Goal: Transaction & Acquisition: Book appointment/travel/reservation

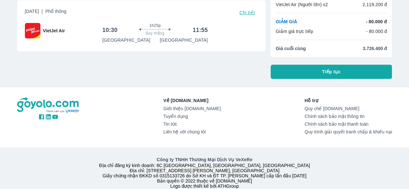
scroll to position [32, 0]
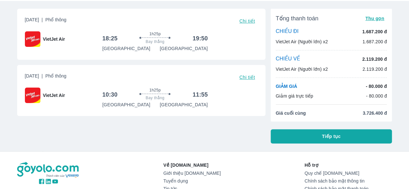
click at [329, 140] on button "Tiếp tục" at bounding box center [332, 136] width 122 height 14
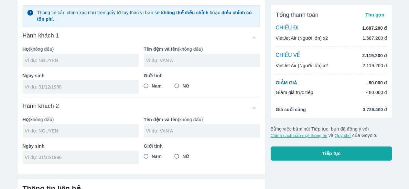
scroll to position [24, 0]
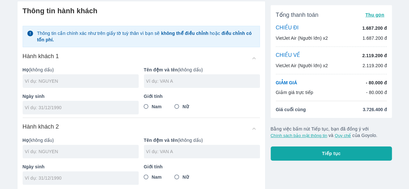
click at [99, 85] on div at bounding box center [81, 81] width 116 height 14
type input "S"
click at [104, 105] on input "tel" at bounding box center [78, 107] width 107 height 6
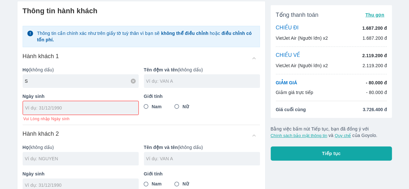
click at [176, 80] on input "text" at bounding box center [203, 81] width 114 height 6
type input "S"
click at [107, 109] on input "tel" at bounding box center [78, 108] width 107 height 6
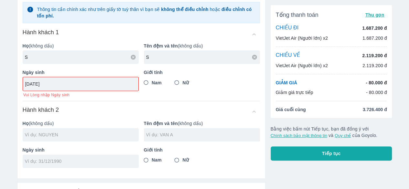
scroll to position [89, 0]
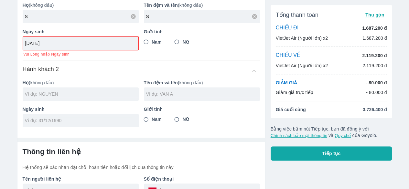
type input "09/10/2002"
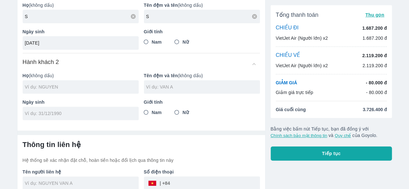
click at [74, 100] on div "Ngày sinh" at bounding box center [77, 107] width 121 height 27
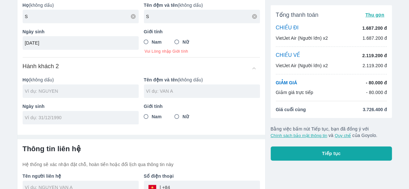
click at [89, 92] on input "text" at bounding box center [82, 91] width 114 height 6
type input "A"
click at [180, 92] on input "text" at bounding box center [203, 91] width 114 height 6
type input "S"
click at [180, 40] on input "Nữ" at bounding box center [177, 42] width 12 height 12
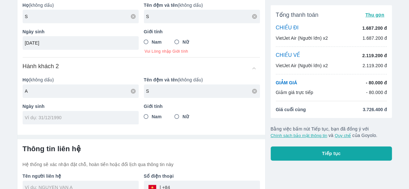
radio input "true"
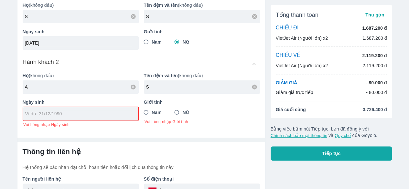
click at [156, 105] on div "Giới tính Nam Nữ Vui Lòng nhập Giới tính" at bounding box center [199, 111] width 121 height 34
type input "S S"
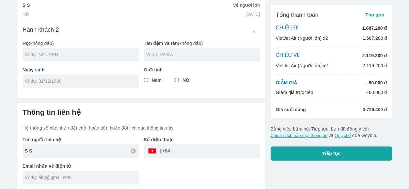
click at [153, 111] on div "Thông tin liên hệ Hệ thống sẽ xác nhận đặt chỗ, hoàn tiền hoặc đổi lịch qua thô…" at bounding box center [141, 146] width 248 height 87
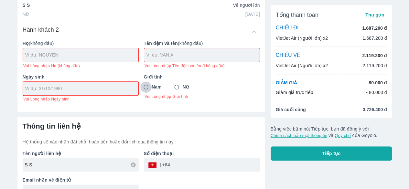
click at [151, 88] on input "Nam" at bounding box center [146, 88] width 12 height 12
radio input "true"
click at [104, 49] on div at bounding box center [80, 55] width 115 height 14
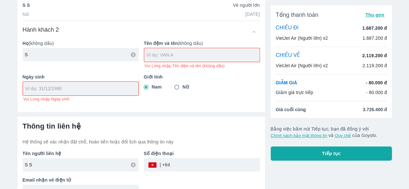
type input "S"
click at [161, 53] on input "text" at bounding box center [203, 55] width 113 height 6
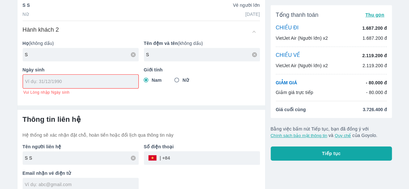
type input "S"
click at [102, 82] on input "tel" at bounding box center [78, 81] width 107 height 6
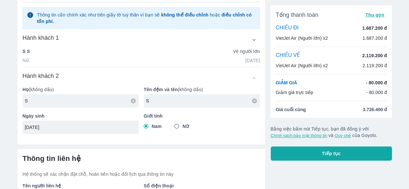
scroll to position [65, 0]
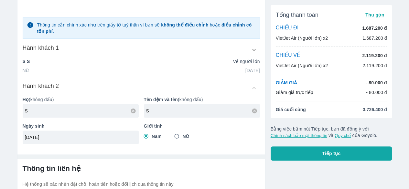
type input "[DATE]"
click at [253, 50] on icon "button" at bounding box center [254, 50] width 7 height 7
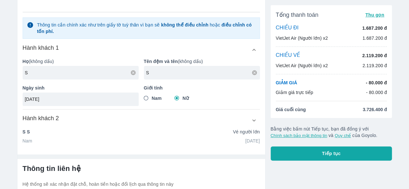
click at [253, 50] on icon "button" at bounding box center [254, 50] width 4 height 2
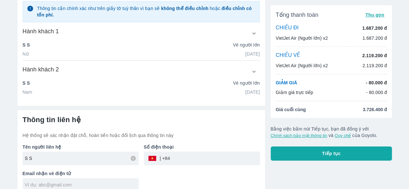
scroll to position [89, 0]
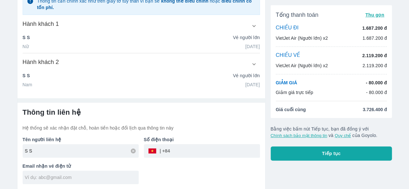
click at [82, 173] on div at bounding box center [81, 178] width 116 height 14
type input "ư"
type input "w"
click at [192, 141] on p "Số điện thoại" at bounding box center [202, 139] width 116 height 6
click at [192, 149] on input "tel" at bounding box center [215, 151] width 90 height 16
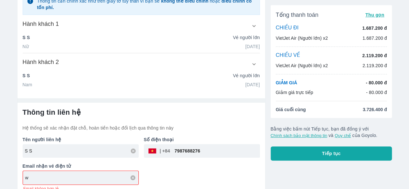
click at [94, 179] on div "w" at bounding box center [80, 178] width 115 height 14
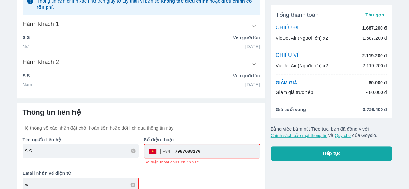
drag, startPoint x: 208, startPoint y: 148, endPoint x: 175, endPoint y: 152, distance: 33.6
click at [175, 152] on input "7987688276" at bounding box center [214, 152] width 89 height 16
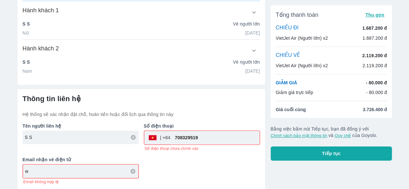
type input "708329519"
click at [89, 167] on div "w" at bounding box center [80, 172] width 115 height 14
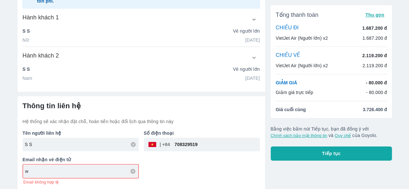
click at [88, 170] on input "w" at bounding box center [81, 171] width 113 height 6
type input "nganlnn091002@gmail.com"
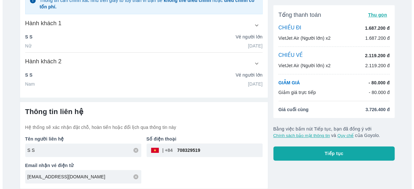
scroll to position [89, 0]
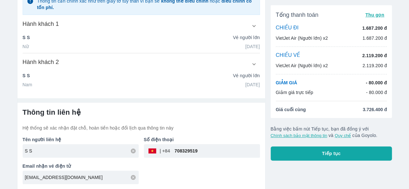
click at [185, 161] on div "Tên người liên hệ S S Số điện thoại ​ 708329519 Email nhận vé điện tử nganlnn09…" at bounding box center [138, 157] width 243 height 53
click at [306, 150] on button "Tiếp tục" at bounding box center [332, 154] width 122 height 14
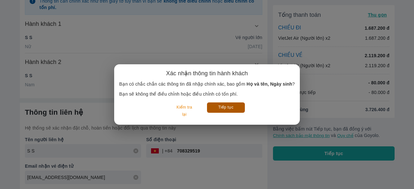
click at [223, 109] on button "Tiếp tục" at bounding box center [226, 108] width 38 height 10
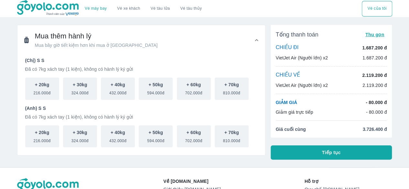
click at [289, 138] on div "Tổng thanh toán Thu gọn CHIỀU ĐI 1.687.200 đ VietJet Air (Người lớn) x2 1.687.2…" at bounding box center [332, 92] width 122 height 135
click at [290, 149] on button "Tiếp tục" at bounding box center [332, 153] width 122 height 14
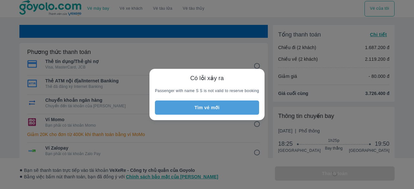
click at [225, 112] on button "Tìm vé mới" at bounding box center [207, 108] width 104 height 14
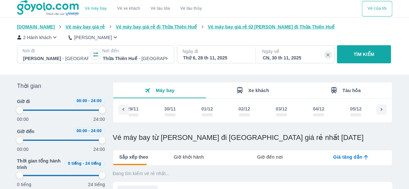
scroll to position [0, 3719]
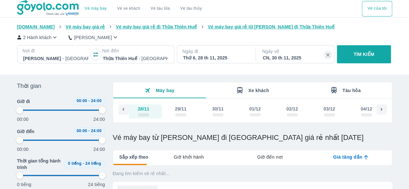
type input "97.9166666666667"
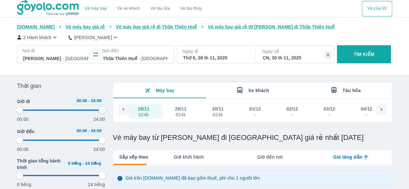
type input "97.9166666666667"
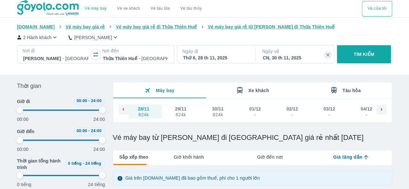
type input "97.9166666666667"
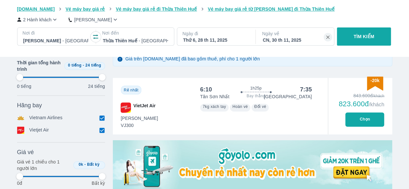
type input "97.9166666666667"
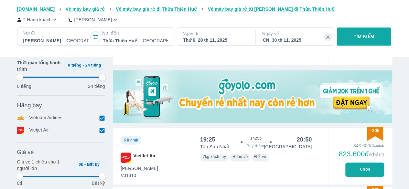
type input "97.9166666666667"
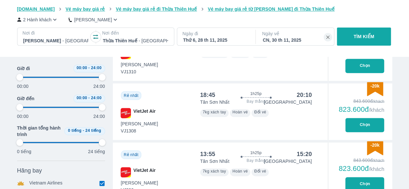
type input "97.9166666666667"
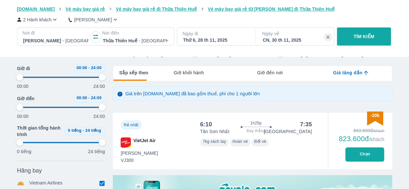
scroll to position [0, 0]
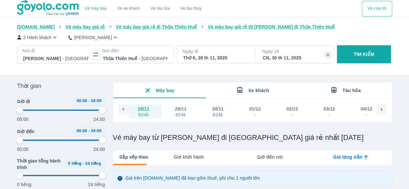
type input "97.9166666666667"
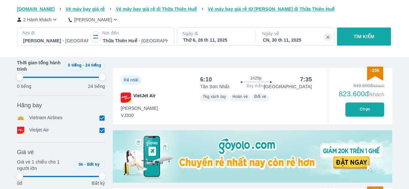
type input "97.9166666666667"
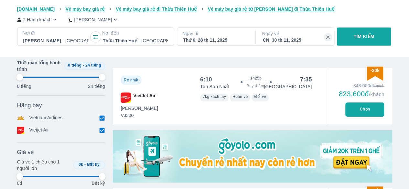
type input "97.9166666666667"
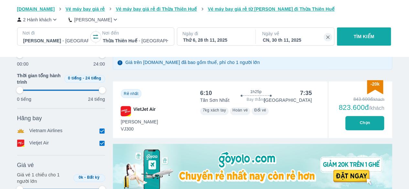
scroll to position [97, 0]
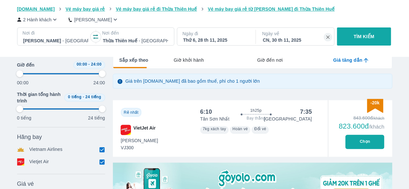
click at [369, 143] on button "Chọn" at bounding box center [364, 142] width 39 height 14
type input "97.9166666666667"
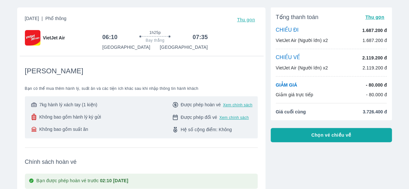
scroll to position [32, 0]
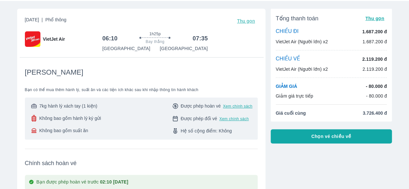
click at [299, 134] on button "Chọn vé chiều về" at bounding box center [332, 136] width 122 height 14
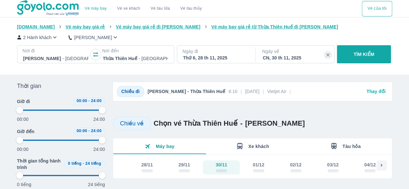
type input "97.9166666666667"
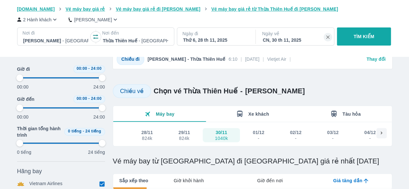
type input "97.9166666666667"
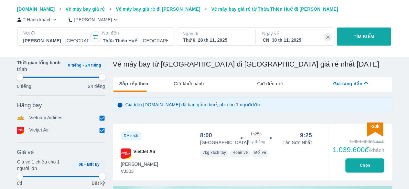
type input "97.9166666666667"
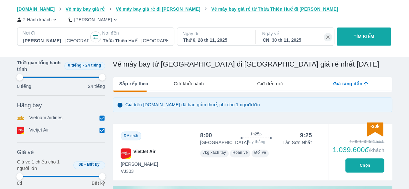
type input "97.9166666666667"
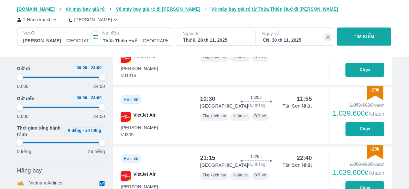
scroll to position [335, 0]
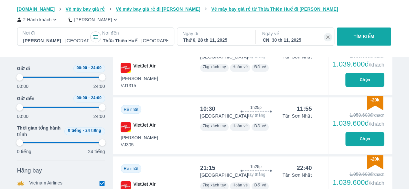
type input "97.9166666666667"
click at [356, 141] on button "Chọn" at bounding box center [364, 139] width 39 height 14
type input "97.9166666666667"
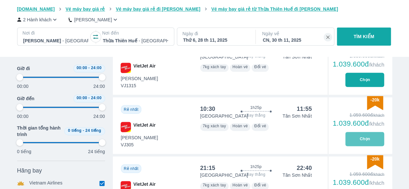
type input "97.9166666666667"
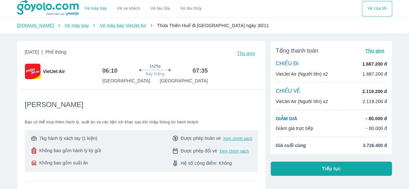
click at [303, 169] on button "Tiếp tục" at bounding box center [332, 169] width 122 height 14
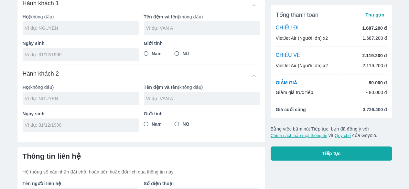
scroll to position [56, 0]
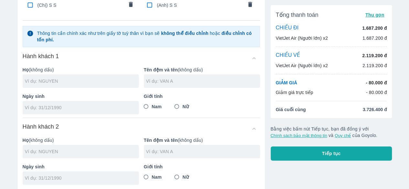
click at [65, 81] on input "text" at bounding box center [82, 81] width 114 height 6
type input "LE"
click at [147, 79] on input "text" at bounding box center [203, 81] width 114 height 6
type input "NGUYEN NGOC NGAN"
click at [83, 108] on input "tel" at bounding box center [78, 107] width 107 height 6
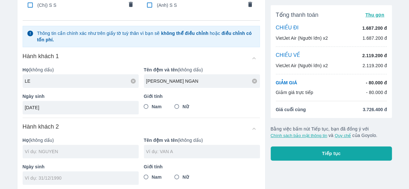
type input "[DATE]"
click at [175, 103] on input "Nữ" at bounding box center [177, 107] width 12 height 12
radio input "true"
click at [105, 150] on input "text" at bounding box center [82, 151] width 114 height 6
type input "LE [PERSON_NAME] NGAN"
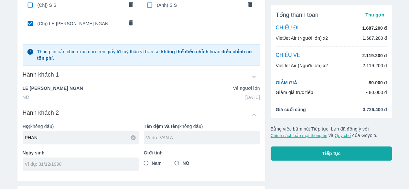
type input "PHAN"
click at [147, 142] on div at bounding box center [202, 138] width 116 height 14
type input "QUOC CUONG"
click at [175, 160] on input "Nữ" at bounding box center [177, 164] width 12 height 12
radio input "true"
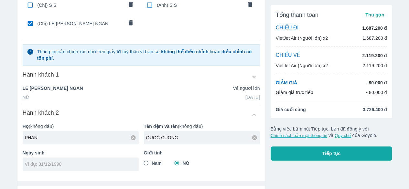
click at [155, 163] on span "Nam" at bounding box center [157, 163] width 10 height 6
click at [152, 163] on input "Nam" at bounding box center [146, 164] width 12 height 12
radio input "true"
click at [87, 167] on div at bounding box center [81, 165] width 116 height 14
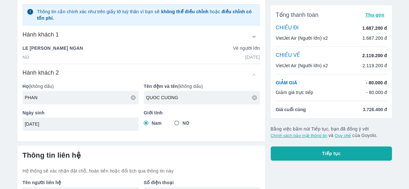
scroll to position [139, 0]
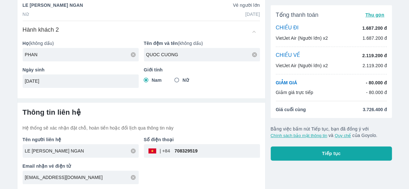
type input "[DATE]"
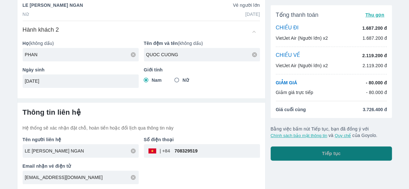
click at [316, 156] on button "Tiếp tục" at bounding box center [332, 154] width 122 height 14
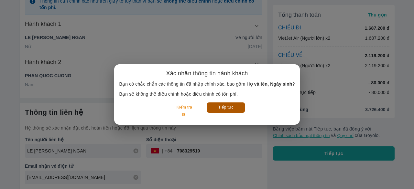
click at [227, 111] on button "Tiếp tục" at bounding box center [226, 108] width 38 height 10
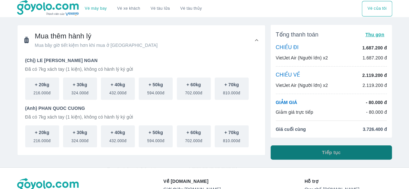
click at [329, 155] on span "Tiếp tục" at bounding box center [331, 152] width 19 height 6
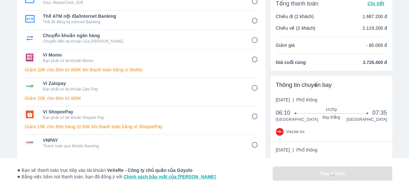
scroll to position [32, 0]
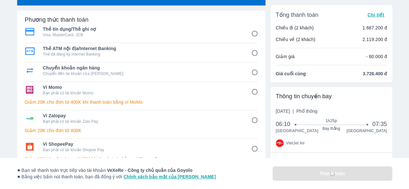
click at [255, 35] on input "1" at bounding box center [254, 33] width 13 height 13
radio input "false"
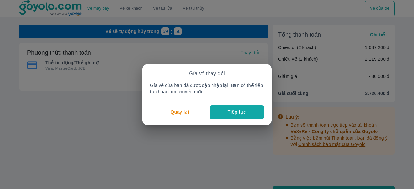
click at [226, 115] on button "Tiếp tục" at bounding box center [237, 112] width 54 height 14
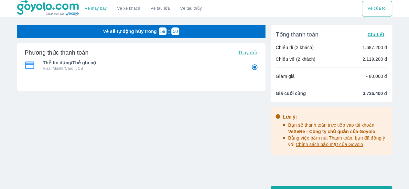
click at [253, 56] on button "Thay đổi" at bounding box center [247, 52] width 24 height 9
radio input "false"
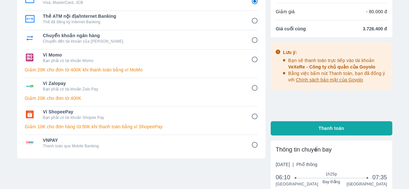
scroll to position [32, 0]
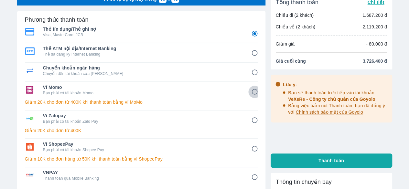
click at [254, 94] on input "4" at bounding box center [254, 92] width 13 height 13
radio input "false"
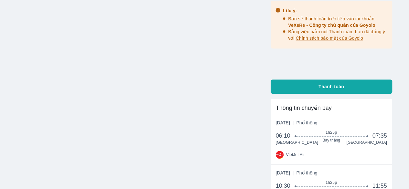
scroll to position [97, 0]
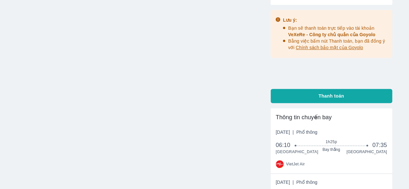
click at [324, 102] on button "Thanh toán" at bounding box center [332, 96] width 122 height 14
radio input "true"
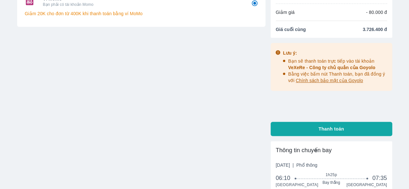
scroll to position [32, 0]
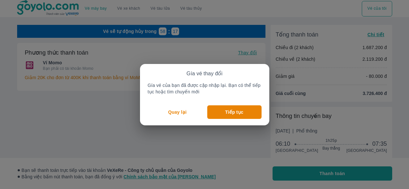
scroll to position [32, 0]
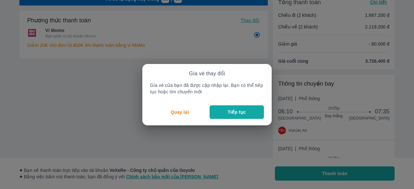
click at [229, 114] on p "Tiếp tục" at bounding box center [237, 112] width 18 height 6
radio input "false"
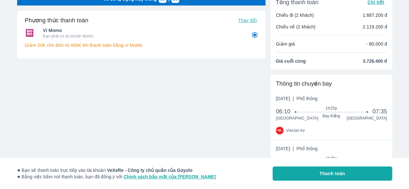
scroll to position [0, 0]
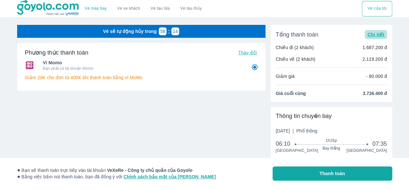
click at [383, 37] on span "Chi tiết" at bounding box center [375, 34] width 17 height 5
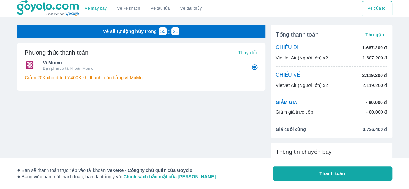
click at [129, 9] on link "Vé xe khách" at bounding box center [128, 8] width 23 height 5
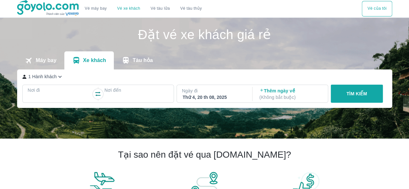
click at [56, 88] on div "Nơi đi" at bounding box center [60, 94] width 74 height 19
click at [56, 93] on p "Nơi đi" at bounding box center [60, 90] width 64 height 6
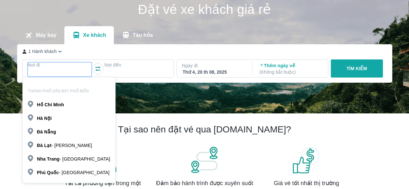
scroll to position [37, 0]
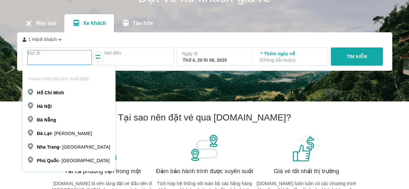
click at [66, 91] on div "Hồ Chí Minh" at bounding box center [69, 92] width 92 height 11
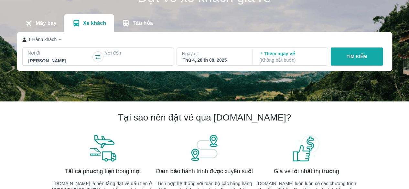
click at [118, 59] on div at bounding box center [136, 61] width 63 height 8
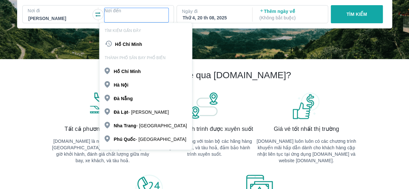
scroll to position [70, 0]
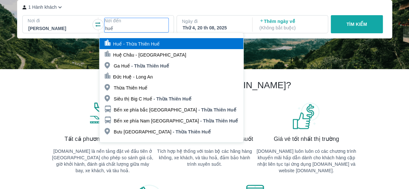
type input "huế"
click at [165, 47] on div "Huế - Thừa Thiên Huế" at bounding box center [172, 43] width 144 height 11
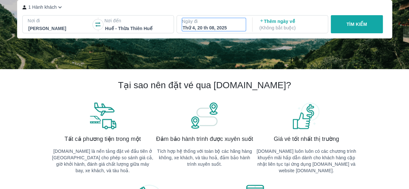
click at [230, 30] on div "Thứ 4, 20 th 08, 2025" at bounding box center [214, 28] width 63 height 6
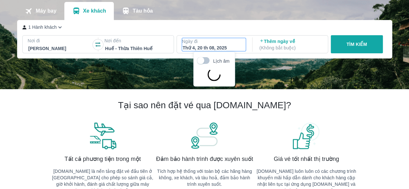
scroll to position [37, 0]
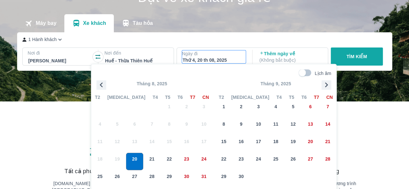
click at [327, 86] on icon "button" at bounding box center [326, 84] width 3 height 5
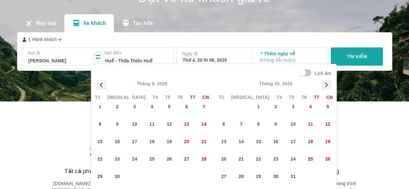
click at [327, 86] on icon "button" at bounding box center [326, 84] width 3 height 5
click at [277, 177] on span "27" at bounding box center [275, 176] width 5 height 6
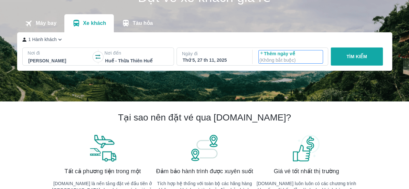
click at [286, 63] on p "( Không bắt buộc )" at bounding box center [290, 60] width 63 height 6
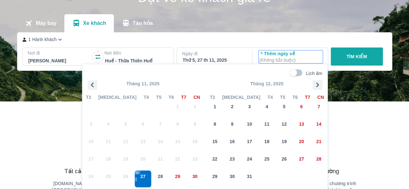
click at [315, 86] on icon "button" at bounding box center [318, 85] width 10 height 10
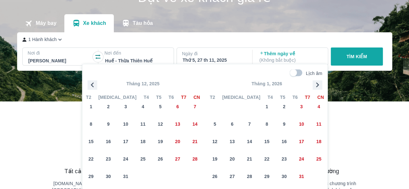
click at [92, 84] on icon "button" at bounding box center [93, 85] width 10 height 10
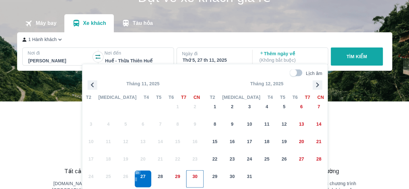
click at [191, 179] on div "30" at bounding box center [195, 179] width 17 height 17
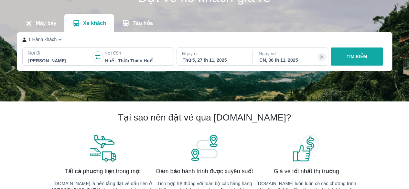
click at [354, 51] on button "TÌM KIẾM" at bounding box center [357, 57] width 52 height 18
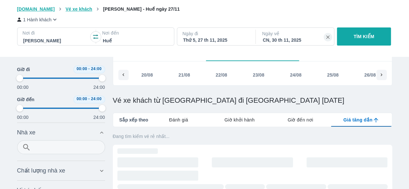
type input "97.9166666666667"
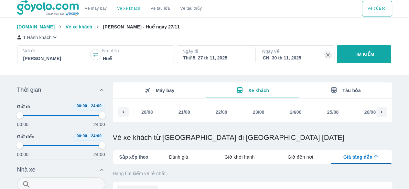
scroll to position [0, 3682]
type input "97.9166666666667"
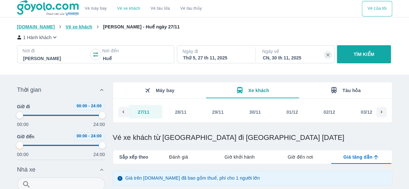
type input "97.9166666666667"
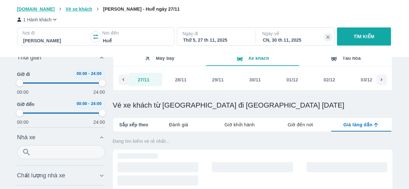
type input "97.9166666666667"
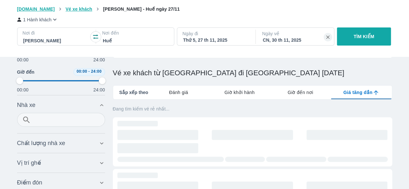
type input "97.9166666666667"
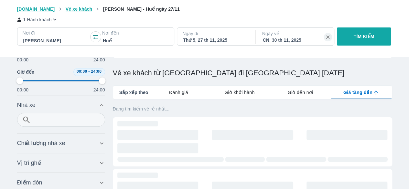
type input "97.9166666666667"
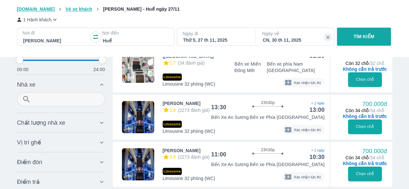
scroll to position [550, 0]
